Goal: Information Seeking & Learning: Learn about a topic

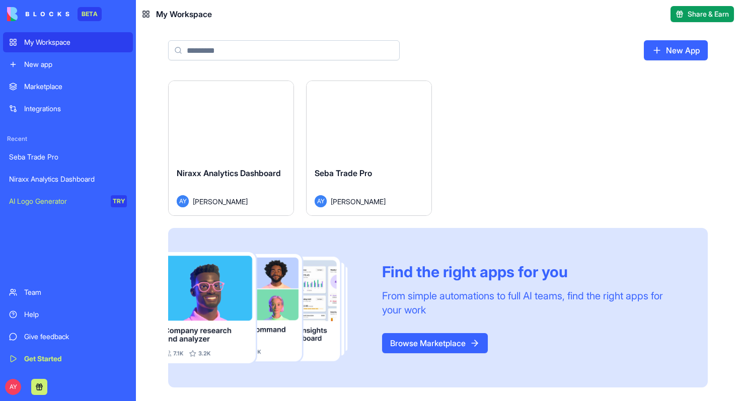
click at [239, 141] on div "Launch" at bounding box center [231, 120] width 125 height 78
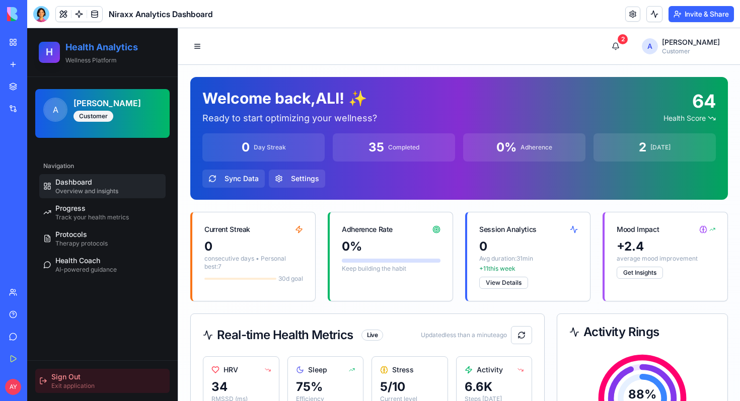
click at [77, 375] on span "Sign Out" at bounding box center [65, 377] width 29 height 10
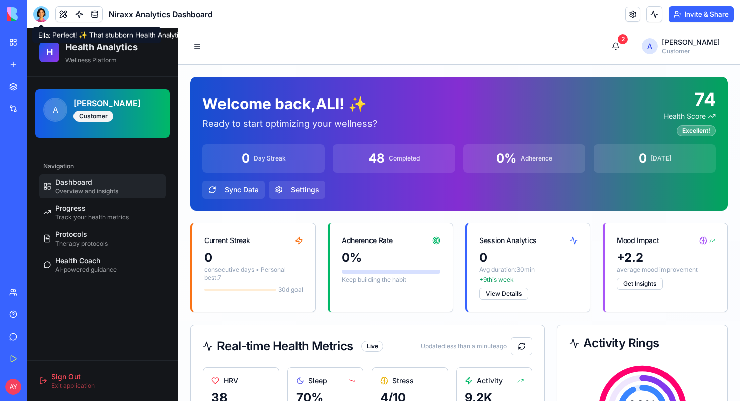
click at [41, 9] on div at bounding box center [41, 14] width 16 height 16
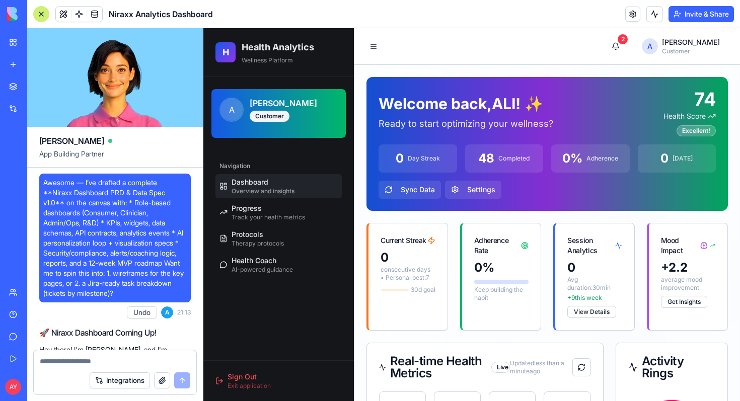
scroll to position [16412, 0]
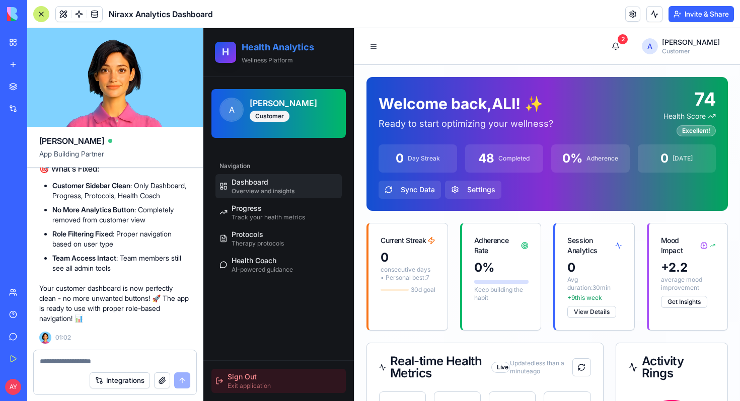
click at [250, 378] on span "Sign Out" at bounding box center [242, 377] width 29 height 10
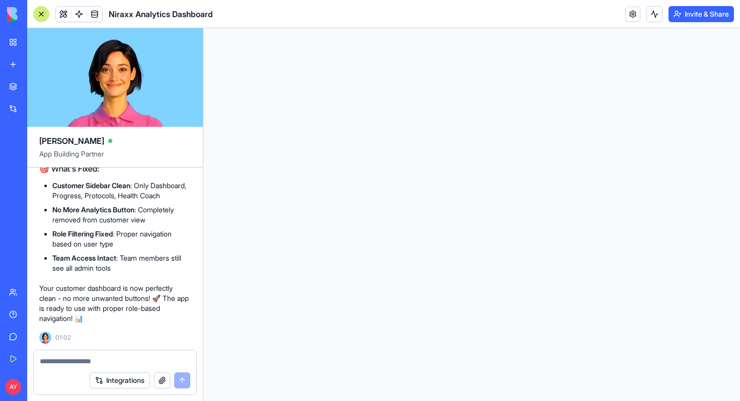
scroll to position [0, 0]
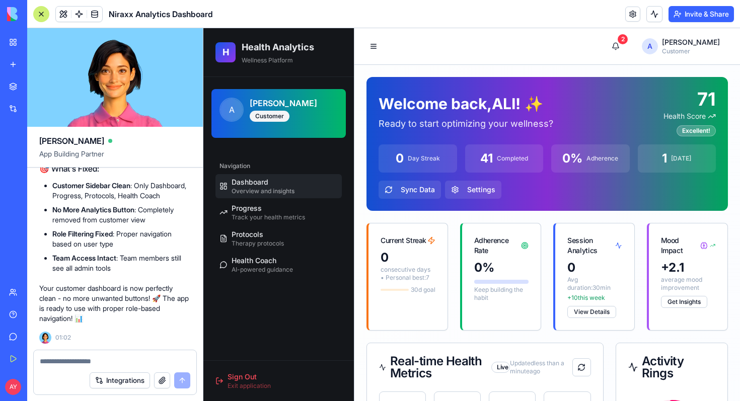
click at [64, 364] on textarea at bounding box center [115, 361] width 150 height 10
type textarea "**********"
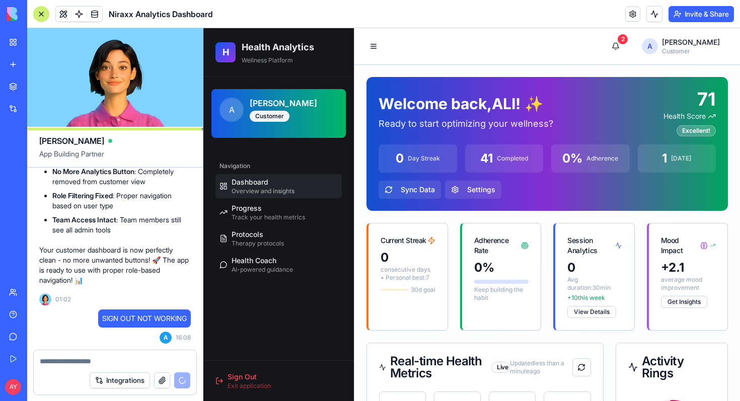
scroll to position [16499, 0]
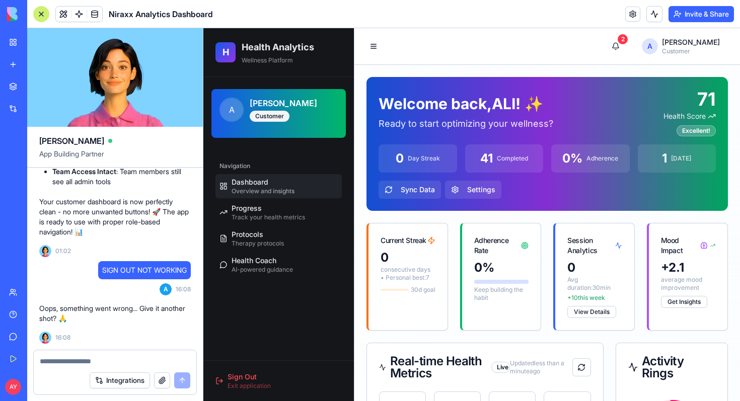
click at [58, 360] on textarea at bounding box center [115, 361] width 150 height 10
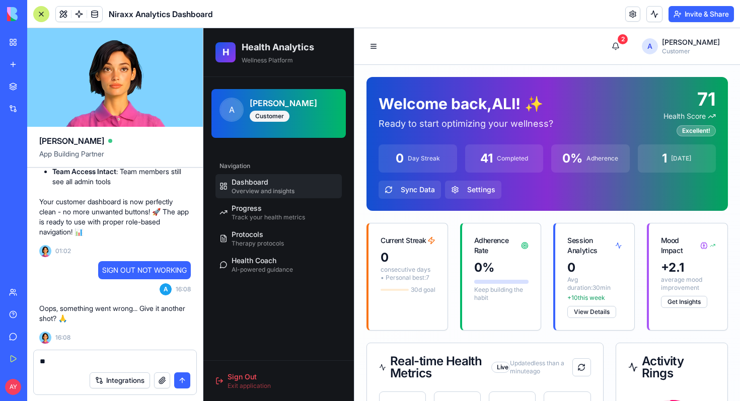
type textarea "***"
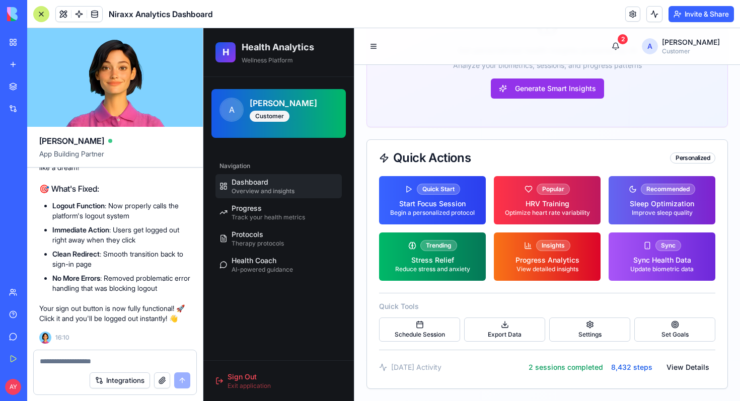
scroll to position [16861, 0]
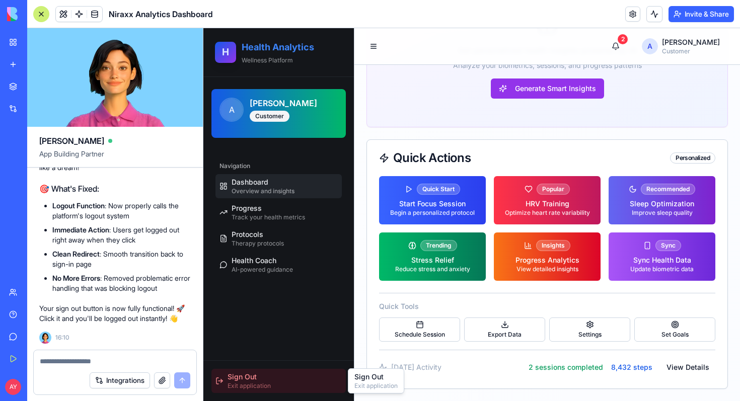
click at [251, 379] on span "Sign Out" at bounding box center [242, 377] width 29 height 10
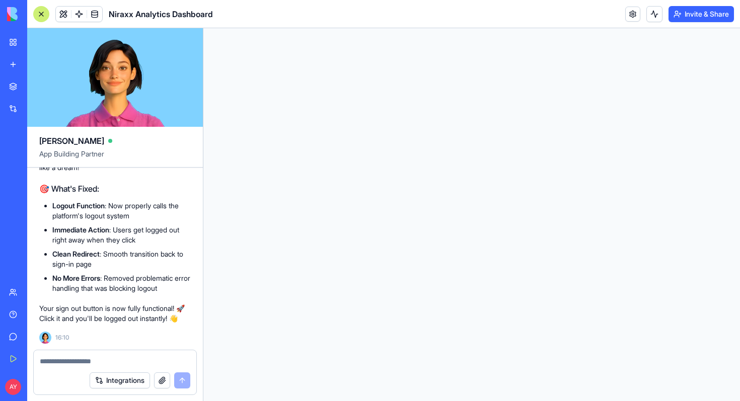
scroll to position [0, 0]
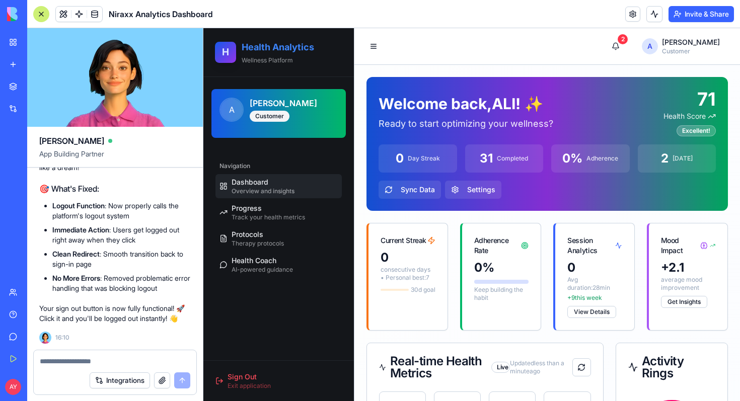
click at [257, 48] on h2 "Health Analytics" at bounding box center [292, 47] width 100 height 14
click at [260, 183] on span "Dashboard" at bounding box center [250, 182] width 37 height 10
click at [249, 213] on span "Track your health metrics" at bounding box center [268, 217] width 73 height 8
select select "*****"
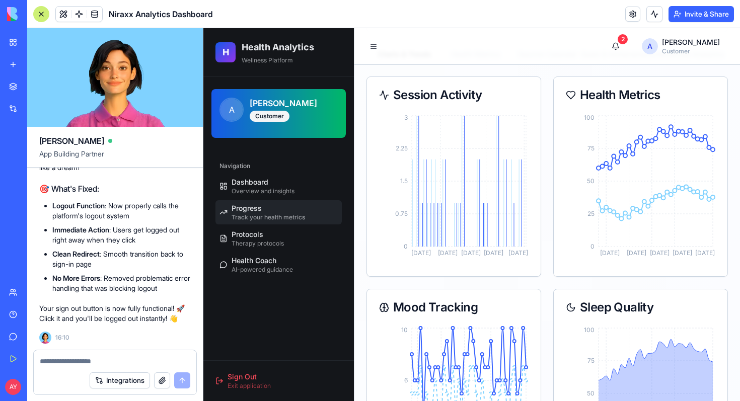
scroll to position [665, 0]
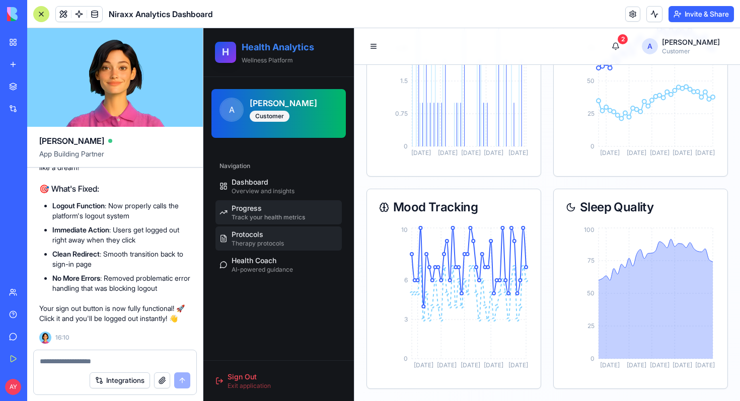
click at [272, 239] on div "Protocols Therapy protocols" at bounding box center [258, 239] width 52 height 18
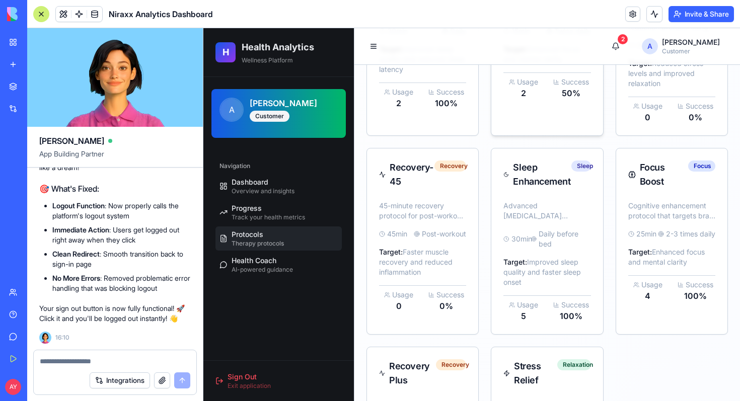
scroll to position [206, 0]
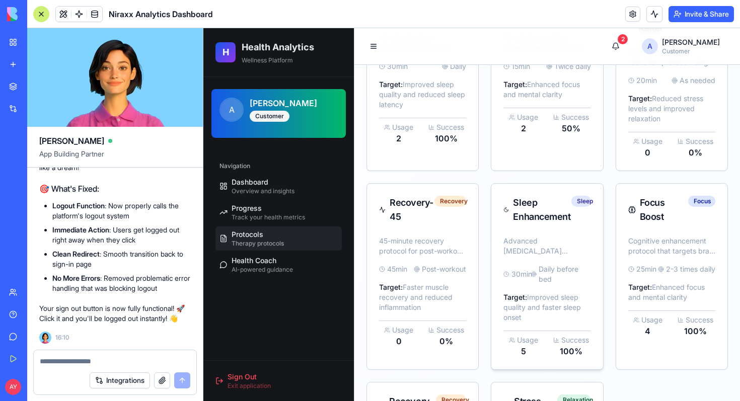
click at [530, 208] on div "Sleep Enhancement" at bounding box center [542, 210] width 58 height 28
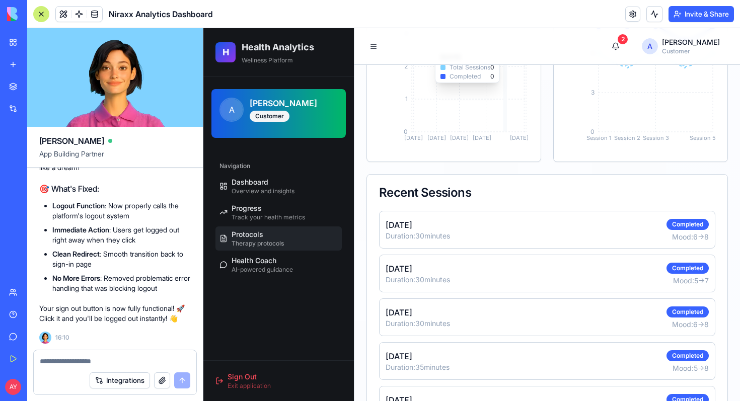
scroll to position [543, 0]
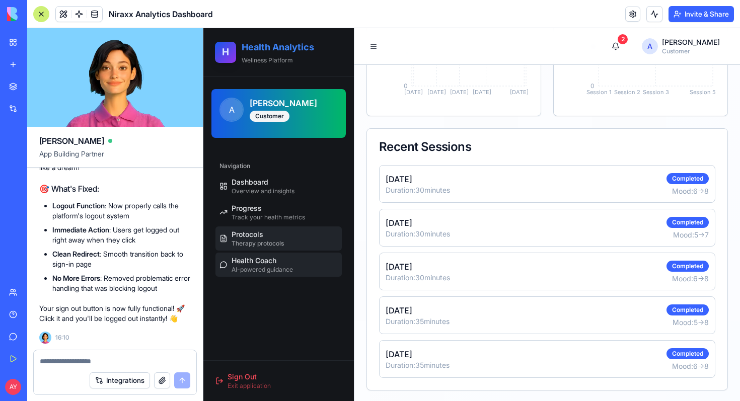
click at [263, 266] on span "AI-powered guidance" at bounding box center [262, 270] width 61 height 8
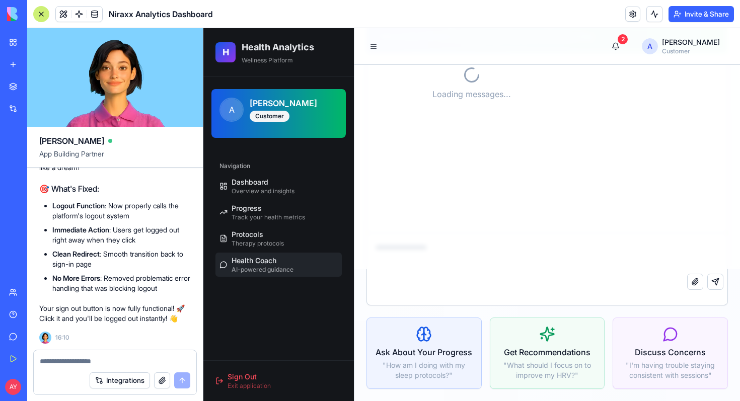
scroll to position [132, 0]
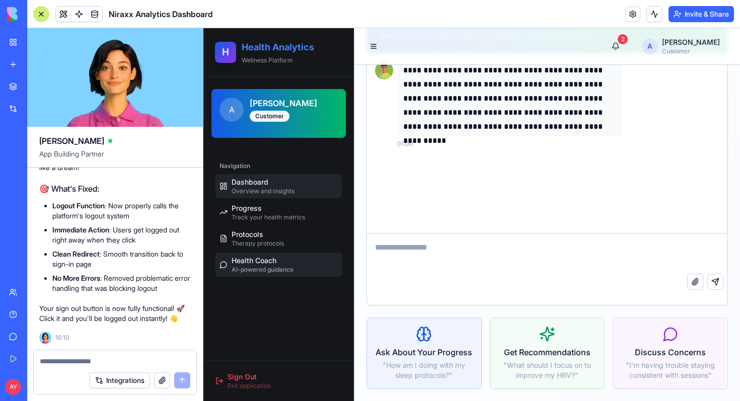
click at [251, 183] on span "Dashboard" at bounding box center [250, 182] width 37 height 10
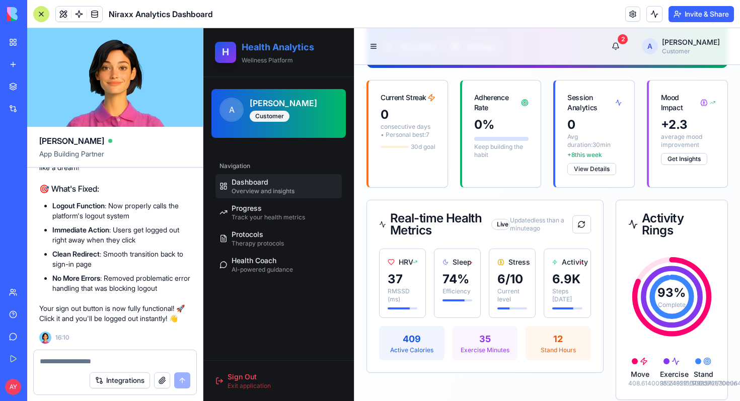
click at [269, 46] on h2 "Health Analytics" at bounding box center [292, 47] width 100 height 14
click at [59, 355] on div at bounding box center [115, 358] width 163 height 16
click at [54, 365] on textarea at bounding box center [115, 361] width 150 height 10
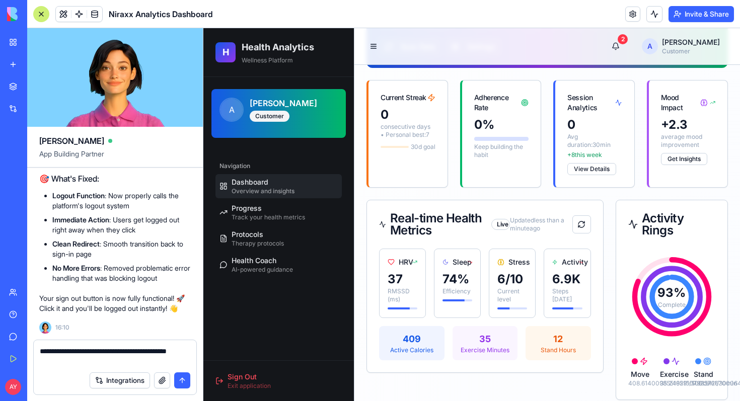
click at [78, 351] on textarea "**********" at bounding box center [115, 356] width 150 height 20
click at [131, 352] on textarea "**********" at bounding box center [115, 356] width 150 height 20
type textarea "**********"
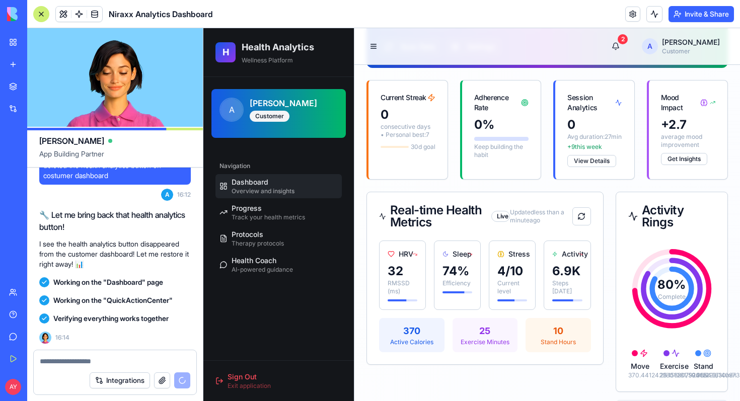
scroll to position [17252, 0]
